Goal: Transaction & Acquisition: Purchase product/service

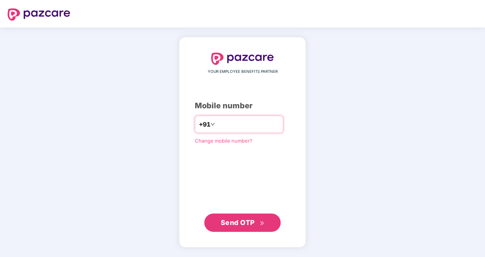
click at [256, 120] on input "number" at bounding box center [248, 124] width 63 height 12
type input "**********"
click at [246, 217] on button "Send OTP" at bounding box center [242, 223] width 76 height 18
drag, startPoint x: 251, startPoint y: 127, endPoint x: 209, endPoint y: 126, distance: 42.4
click at [217, 126] on input "**********" at bounding box center [248, 124] width 63 height 12
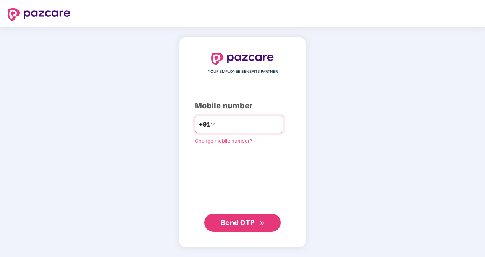
type input "**********"
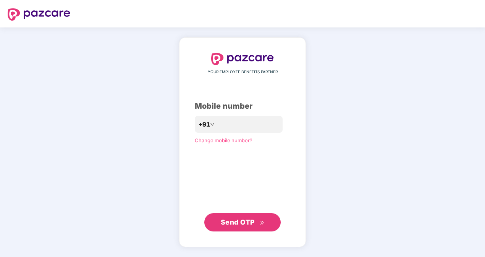
click at [251, 218] on span "Send OTP" at bounding box center [243, 222] width 44 height 11
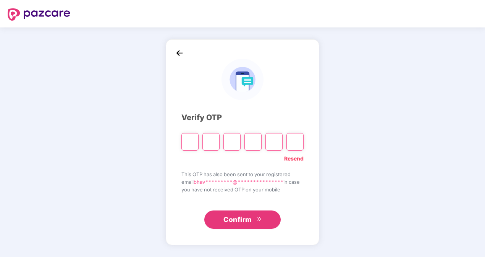
paste input "*"
type input "*"
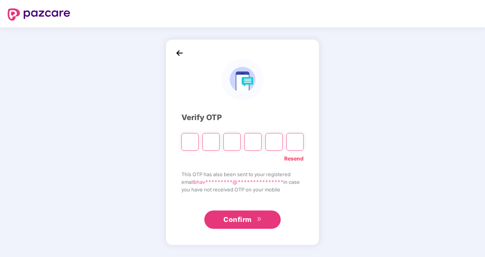
type input "*"
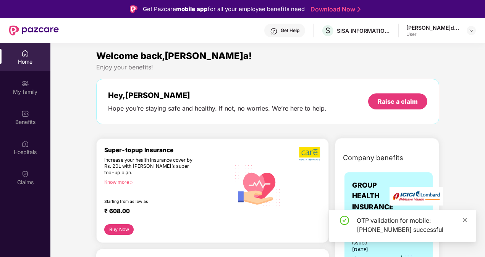
click at [465, 220] on icon "close" at bounding box center [464, 220] width 5 height 5
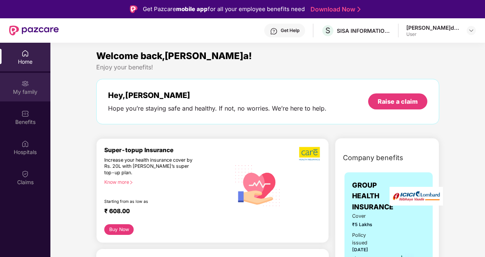
click at [29, 85] on div "My family" at bounding box center [25, 87] width 50 height 29
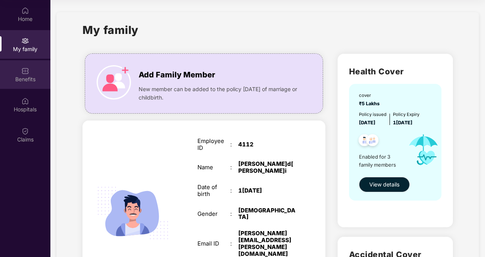
click at [21, 78] on div "Benefits" at bounding box center [25, 80] width 50 height 8
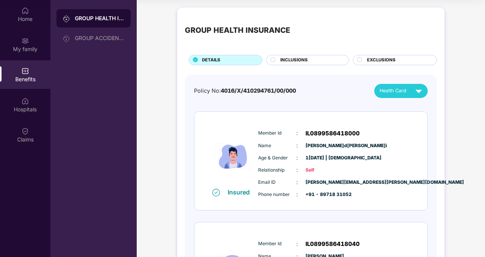
click at [419, 88] on img at bounding box center [418, 90] width 13 height 13
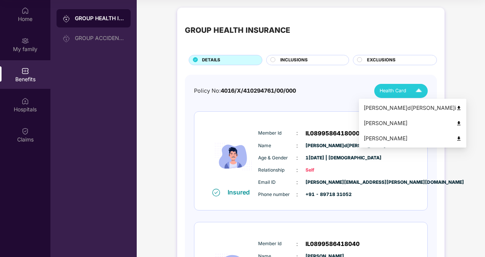
click at [419, 88] on img at bounding box center [418, 90] width 13 height 13
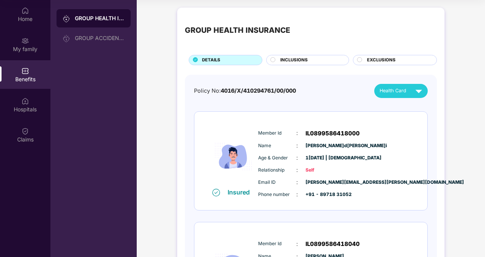
click at [296, 56] on div "INCLUSIONS" at bounding box center [307, 60] width 83 height 10
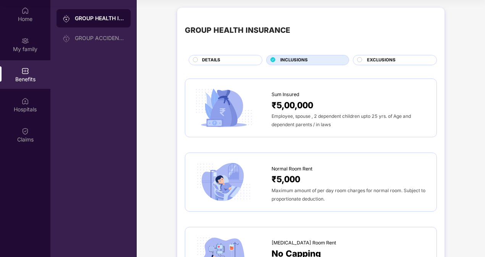
click at [390, 58] on span "EXCLUSIONS" at bounding box center [381, 60] width 29 height 7
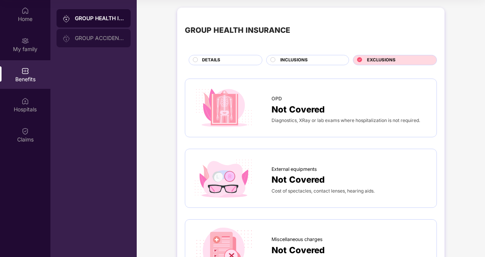
click at [110, 36] on div "GROUP ACCIDENTAL INSURANCE" at bounding box center [100, 38] width 50 height 6
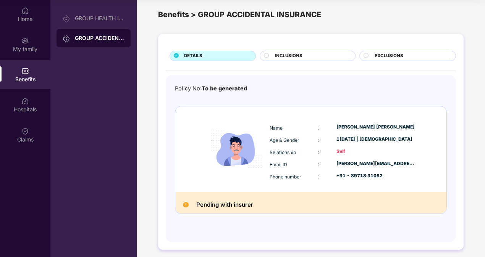
scroll to position [10, 0]
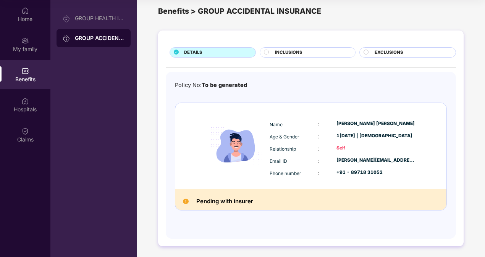
click at [299, 53] on span "INCLUSIONS" at bounding box center [288, 52] width 27 height 7
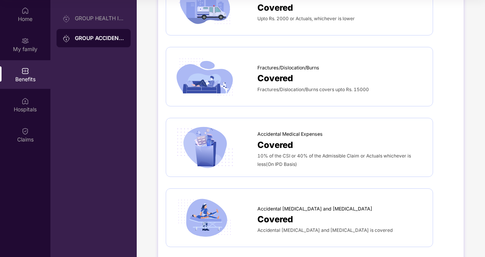
scroll to position [506, 0]
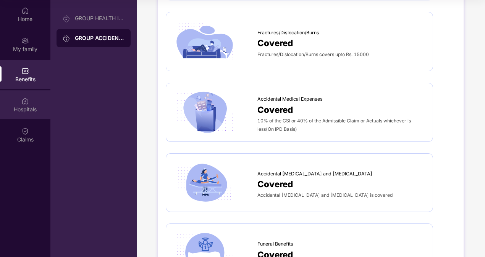
click at [27, 98] on img at bounding box center [25, 101] width 8 height 8
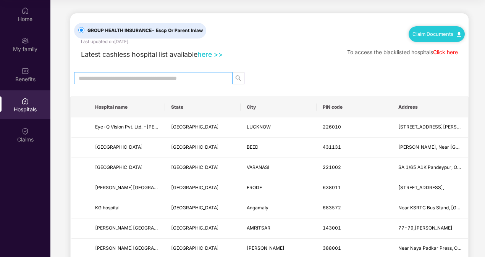
click at [133, 79] on input "text" at bounding box center [150, 78] width 143 height 8
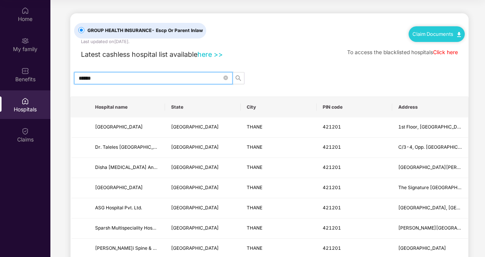
type input "******"
click at [437, 52] on link "Click here" at bounding box center [445, 52] width 25 height 6
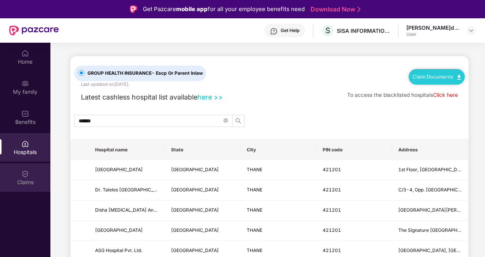
click at [39, 176] on div "Claims" at bounding box center [25, 177] width 50 height 29
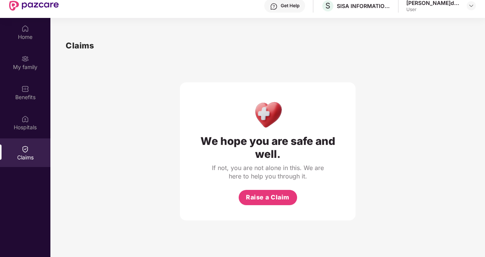
scroll to position [43, 0]
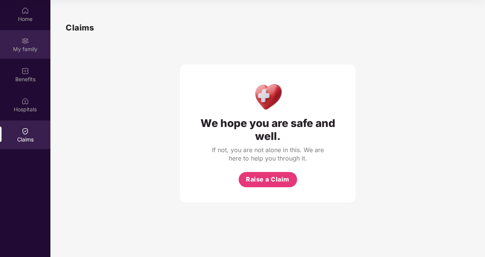
click at [28, 49] on div "My family" at bounding box center [25, 49] width 50 height 8
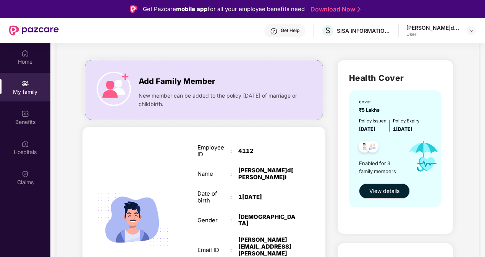
scroll to position [76, 0]
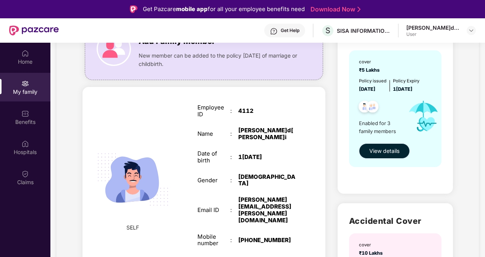
click at [387, 148] on span "View details" at bounding box center [384, 151] width 30 height 8
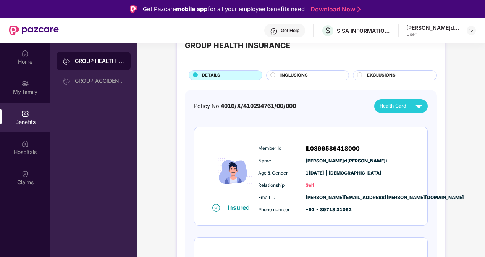
scroll to position [0, 0]
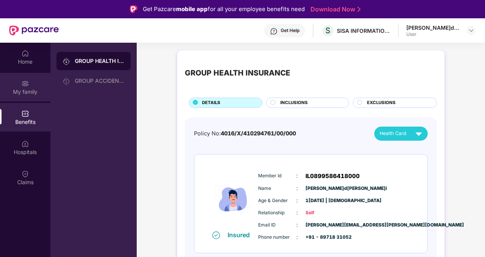
click at [26, 88] on div "My family" at bounding box center [25, 92] width 50 height 8
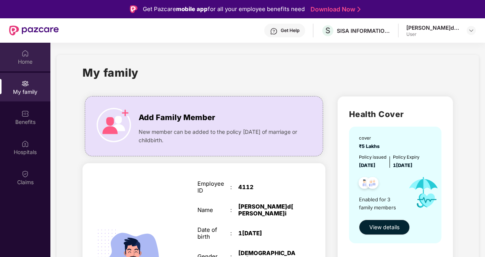
click at [27, 57] on img at bounding box center [25, 54] width 8 height 8
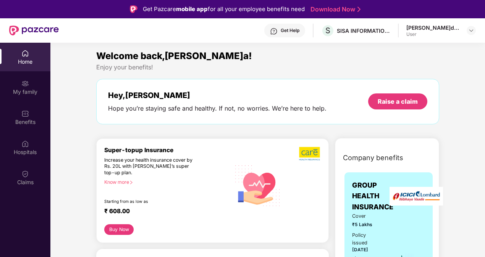
click at [116, 183] on div "Know more" at bounding box center [165, 181] width 122 height 5
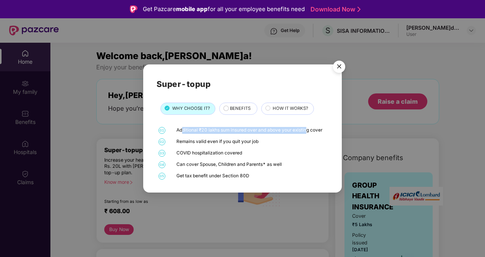
drag, startPoint x: 192, startPoint y: 131, endPoint x: 313, endPoint y: 130, distance: 121.4
click at [313, 130] on div "Additional ₹20 lakhs sum insured over and above your existing cover" at bounding box center [251, 130] width 150 height 7
click at [239, 107] on span "BENEFITS" at bounding box center [240, 108] width 21 height 7
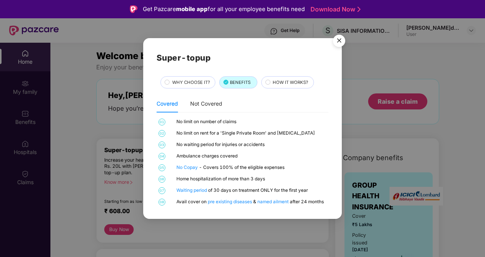
click at [192, 82] on span "WHY CHOOSE IT?" at bounding box center [191, 82] width 38 height 7
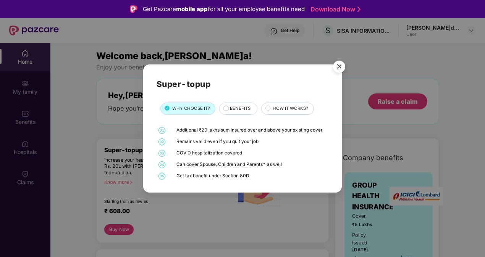
click at [338, 68] on img "Close" at bounding box center [338, 67] width 21 height 21
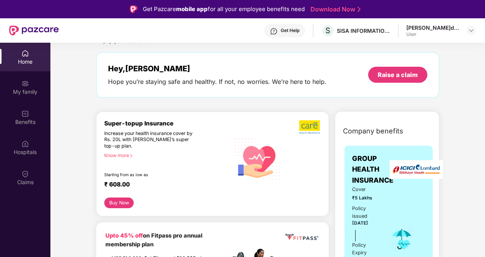
scroll to position [38, 0]
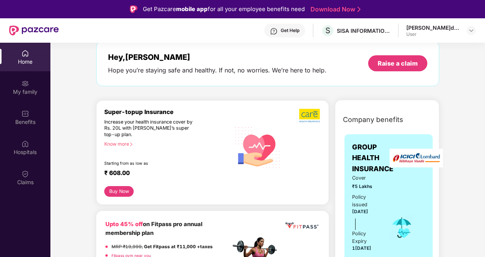
click at [115, 189] on button "Buy Now" at bounding box center [118, 191] width 29 height 11
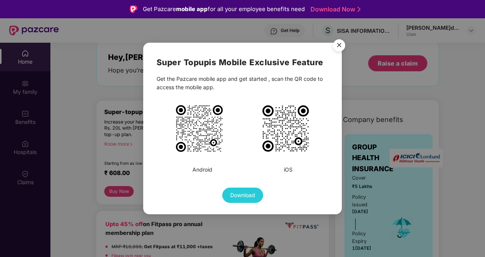
click at [339, 47] on img "Close" at bounding box center [338, 46] width 21 height 21
